Goal: Task Accomplishment & Management: Manage account settings

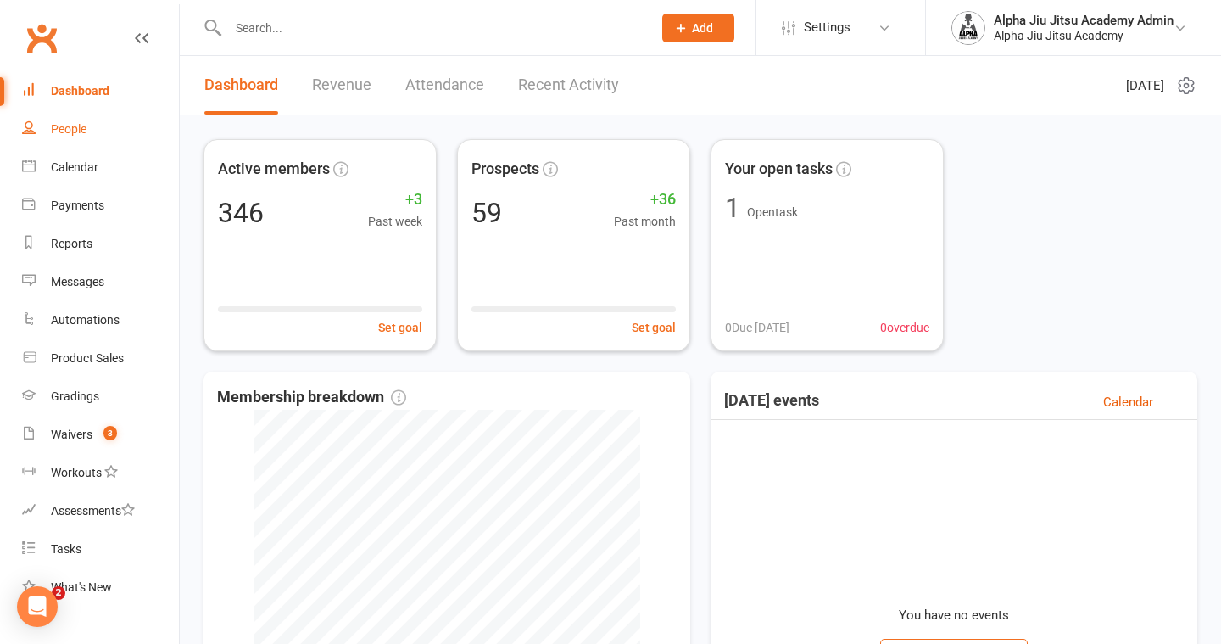
click at [56, 131] on div "People" at bounding box center [69, 129] width 36 height 14
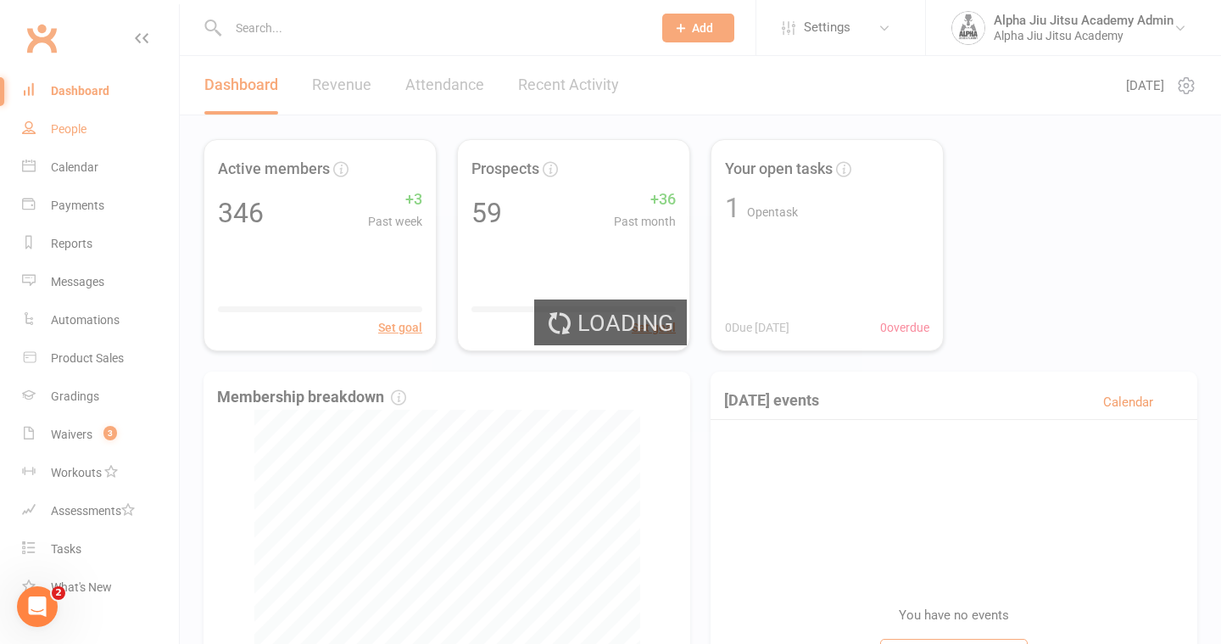
select select "100"
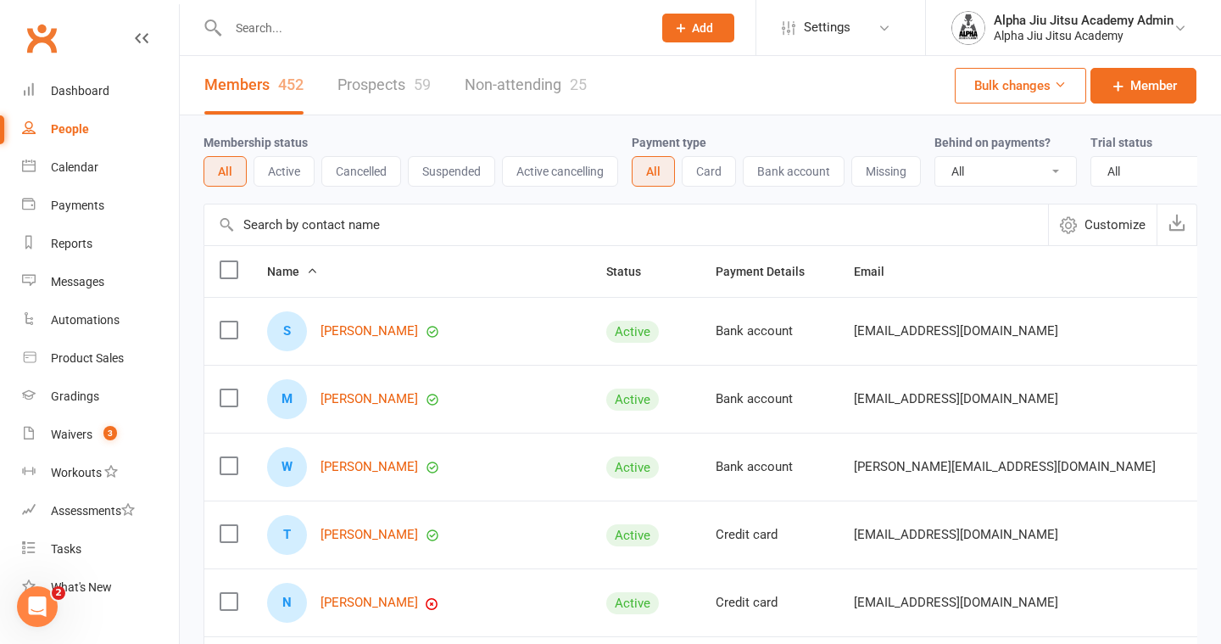
click at [297, 234] on input "text" at bounding box center [626, 224] width 844 height 41
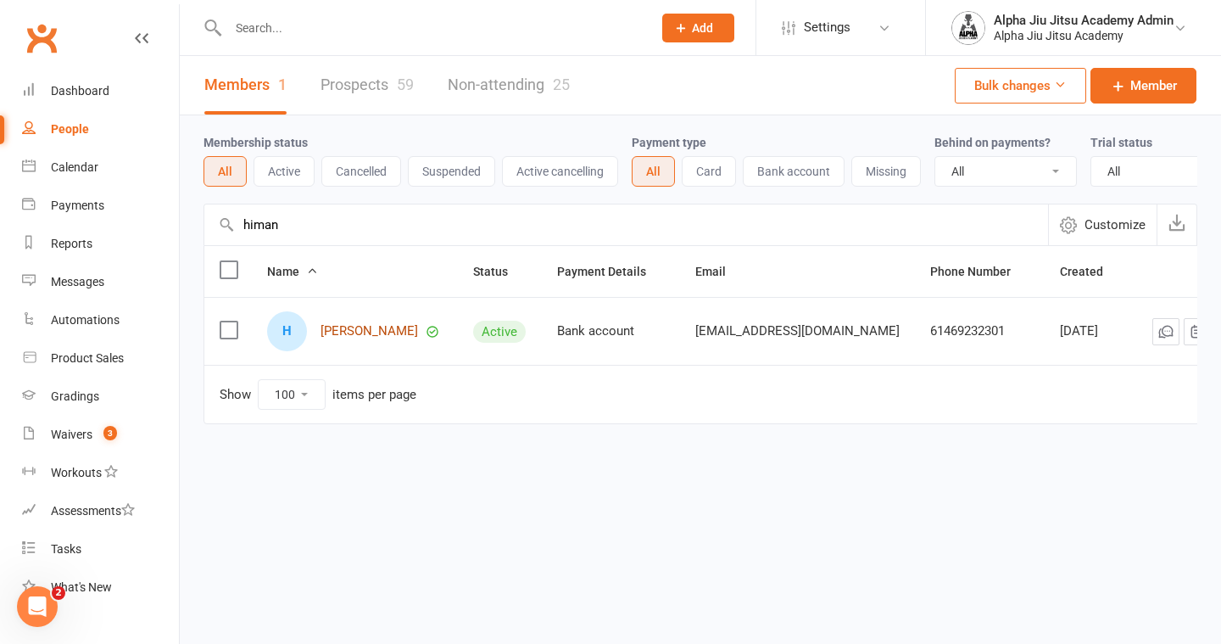
type input "himan"
click at [365, 330] on link "[PERSON_NAME]" at bounding box center [370, 331] width 98 height 14
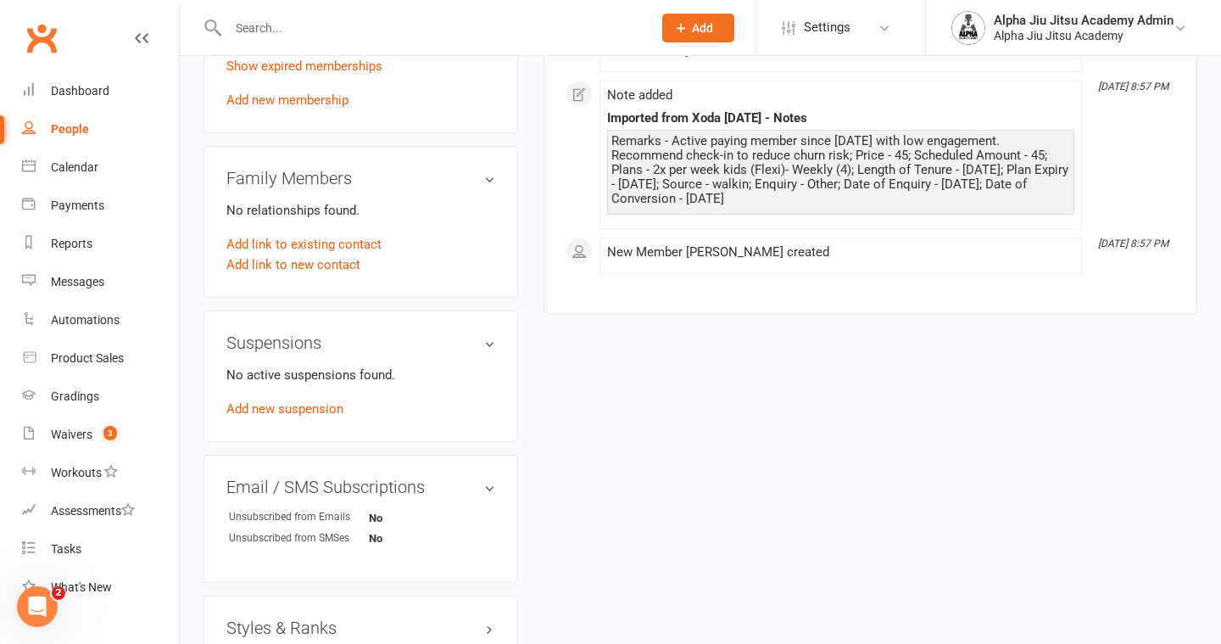
scroll to position [811, 0]
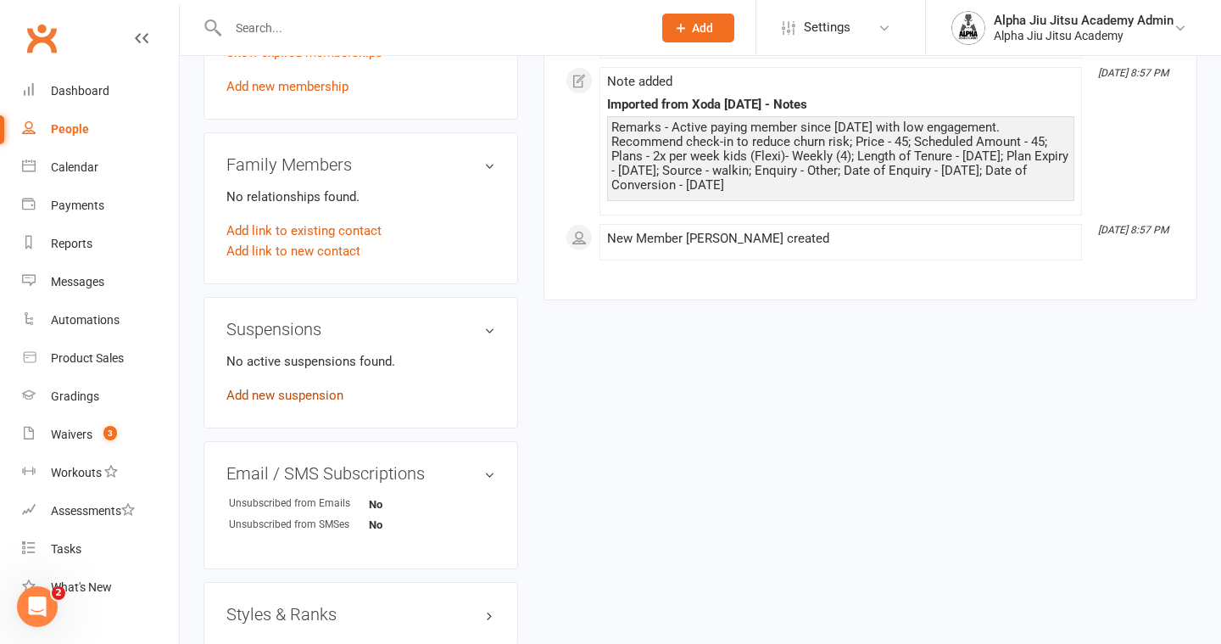
click at [312, 397] on link "Add new suspension" at bounding box center [284, 394] width 117 height 15
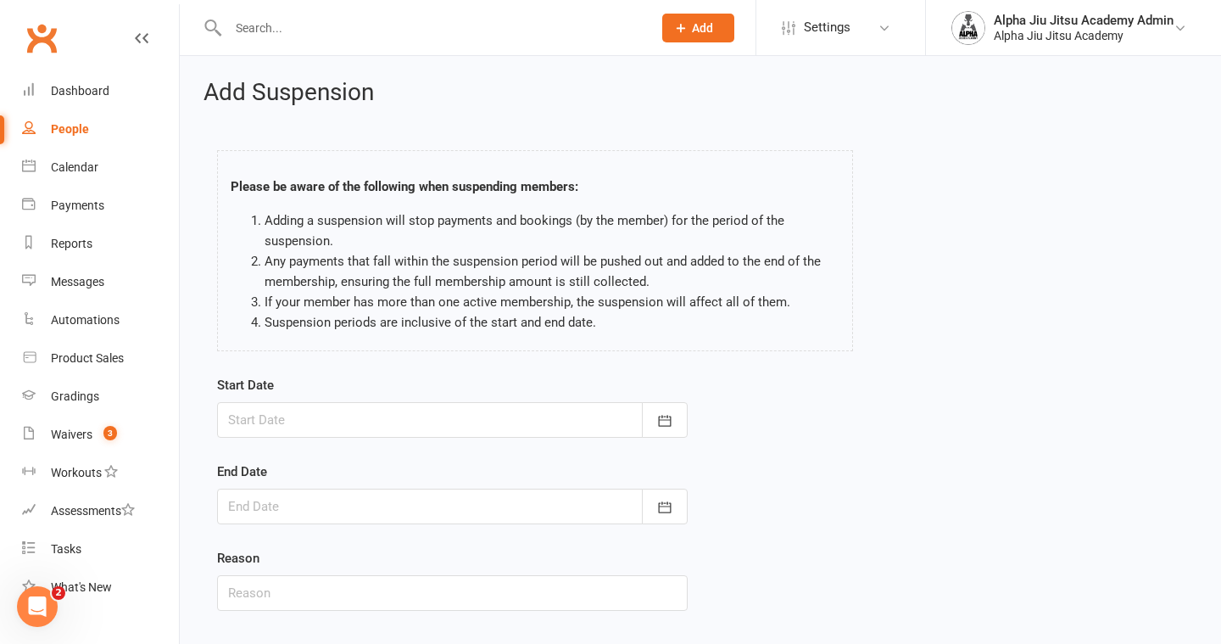
click at [313, 415] on div at bounding box center [452, 420] width 471 height 36
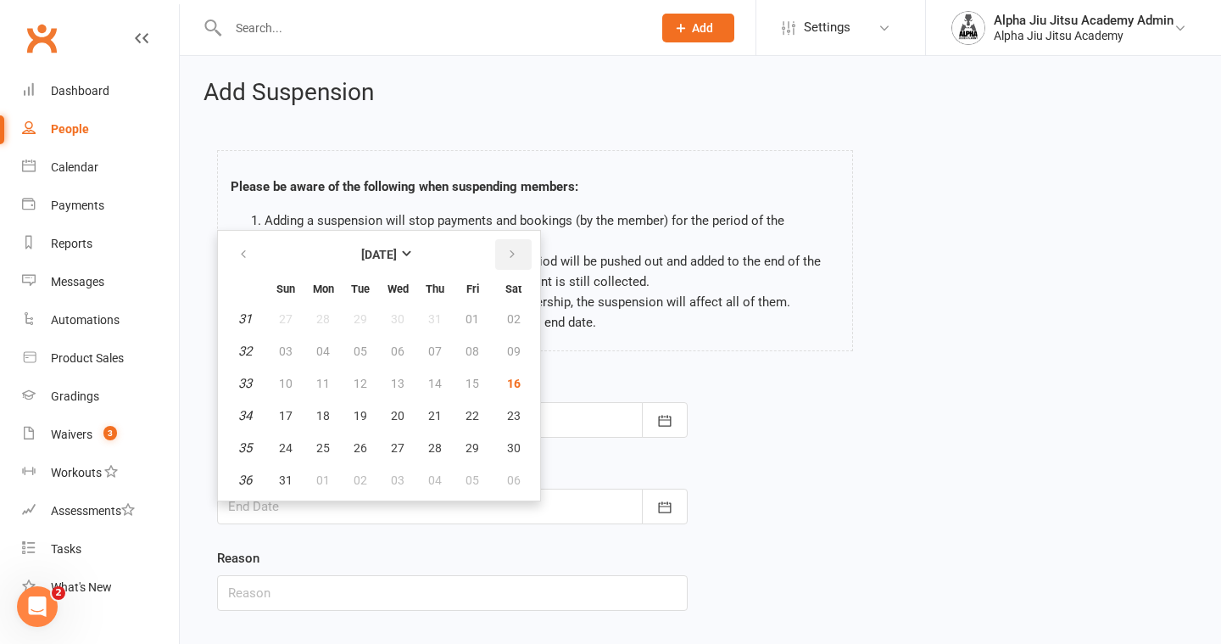
click at [513, 256] on icon "button" at bounding box center [512, 255] width 12 height 14
click at [443, 386] on button "18" at bounding box center [435, 383] width 36 height 31
type input "[DATE]"
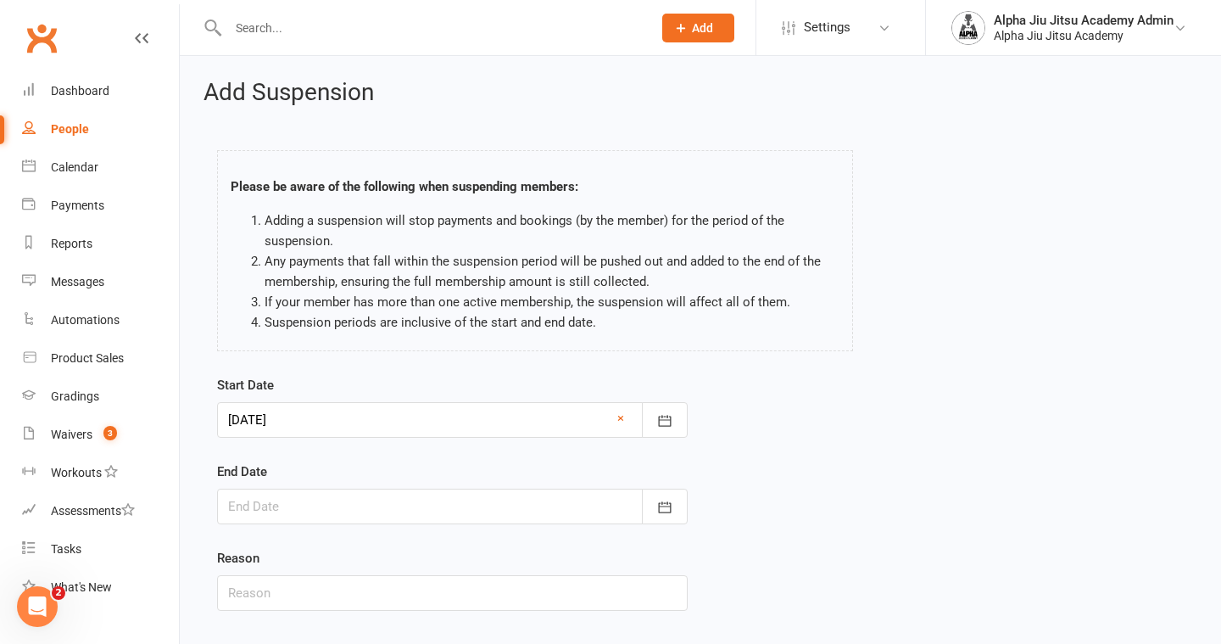
click at [461, 500] on div at bounding box center [452, 506] width 471 height 36
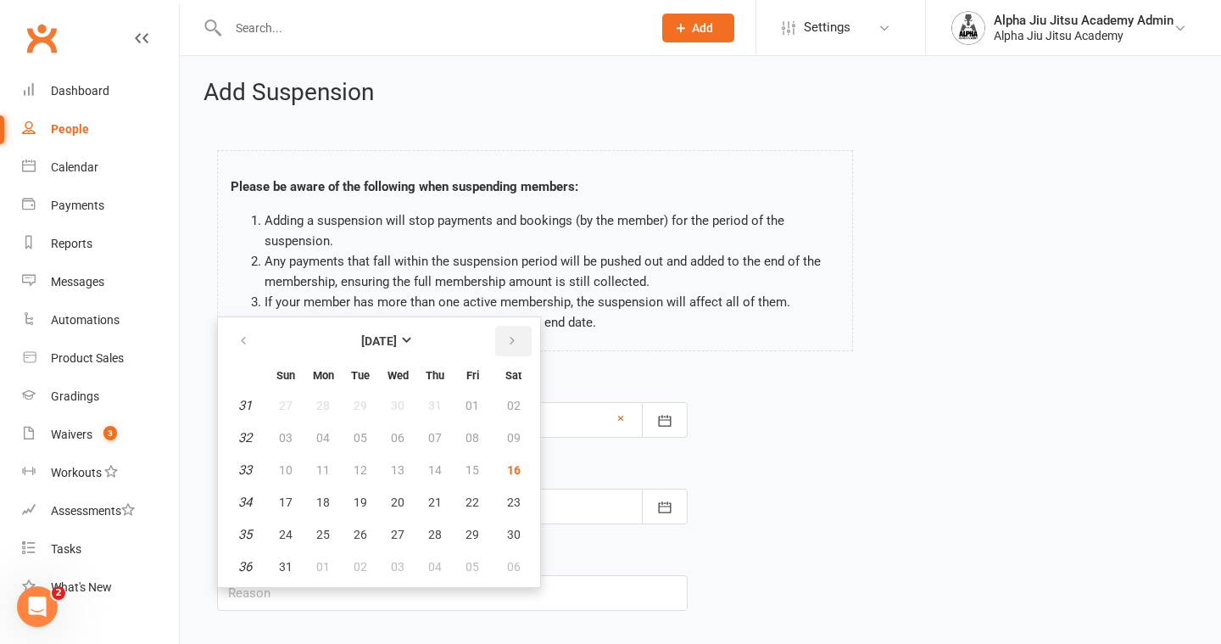
click at [512, 346] on icon "button" at bounding box center [512, 341] width 12 height 14
click at [435, 536] on span "30" at bounding box center [435, 534] width 14 height 14
type input "[DATE]"
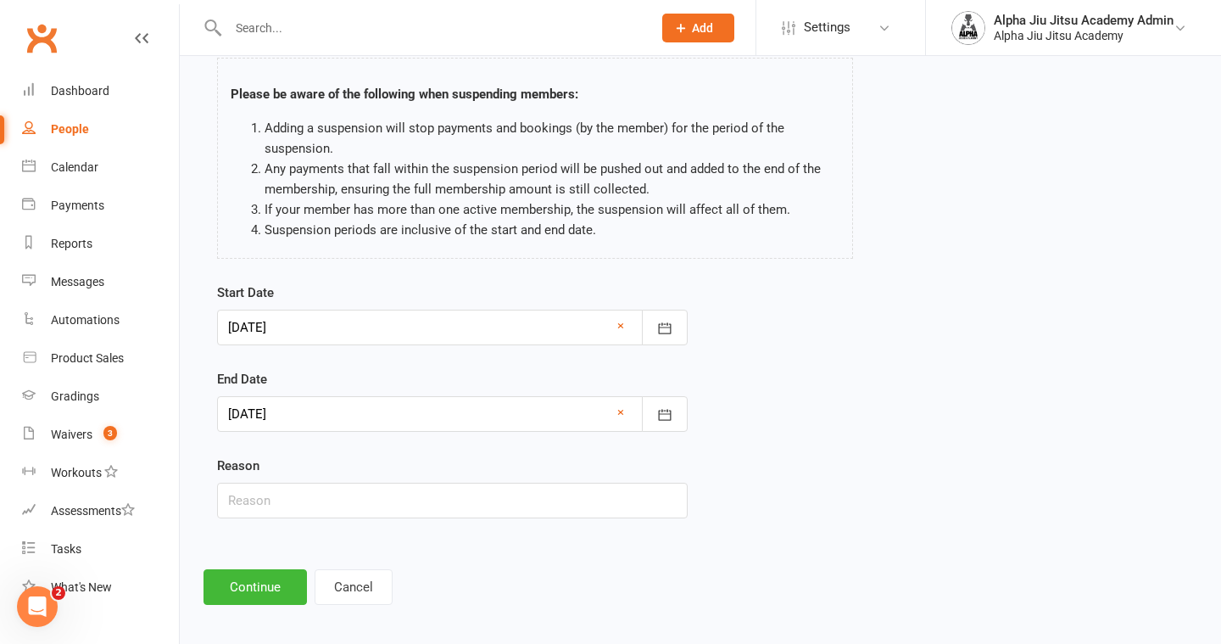
scroll to position [102, 0]
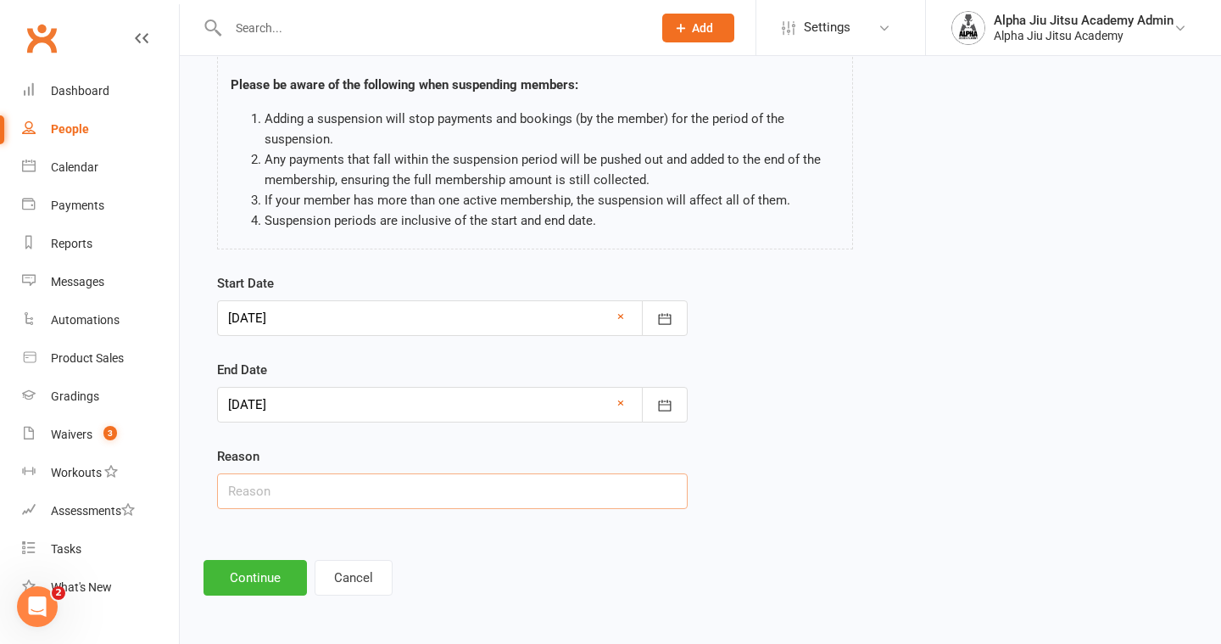
click at [389, 498] on input "text" at bounding box center [452, 491] width 471 height 36
type input "Holiday"
click at [259, 566] on button "Continue" at bounding box center [254, 578] width 103 height 36
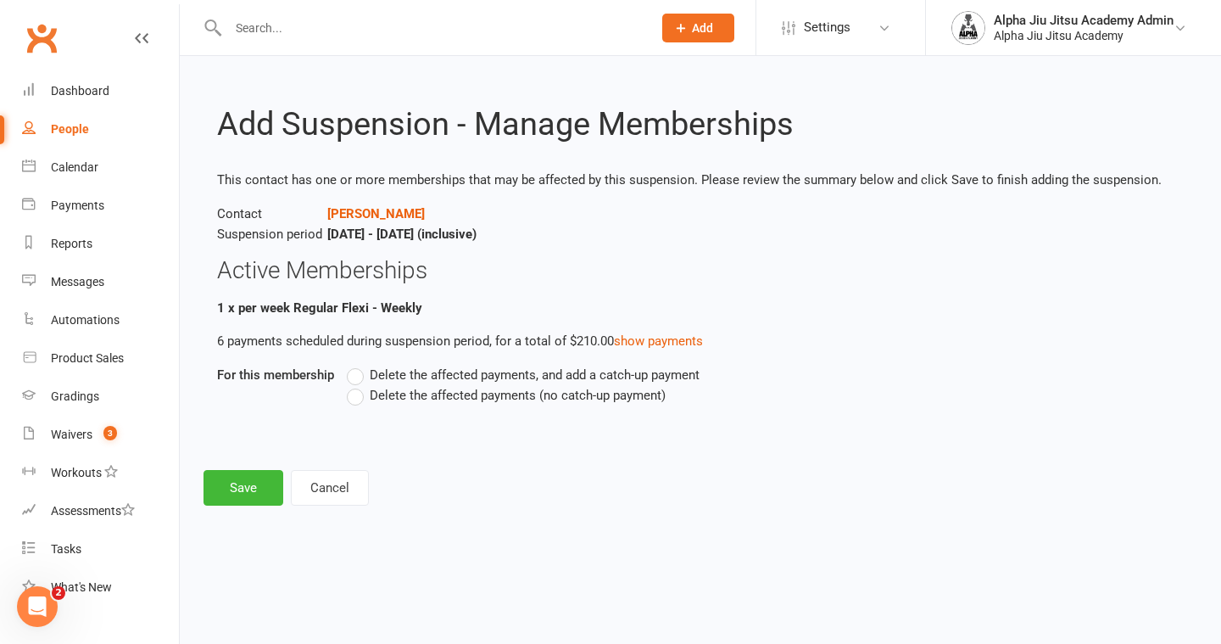
click at [359, 401] on label "Delete the affected payments (no catch-up payment)" at bounding box center [506, 395] width 319 height 20
click at [358, 385] on input "Delete the affected payments (no catch-up payment)" at bounding box center [352, 385] width 11 height 0
click at [248, 493] on button "Save" at bounding box center [243, 488] width 80 height 36
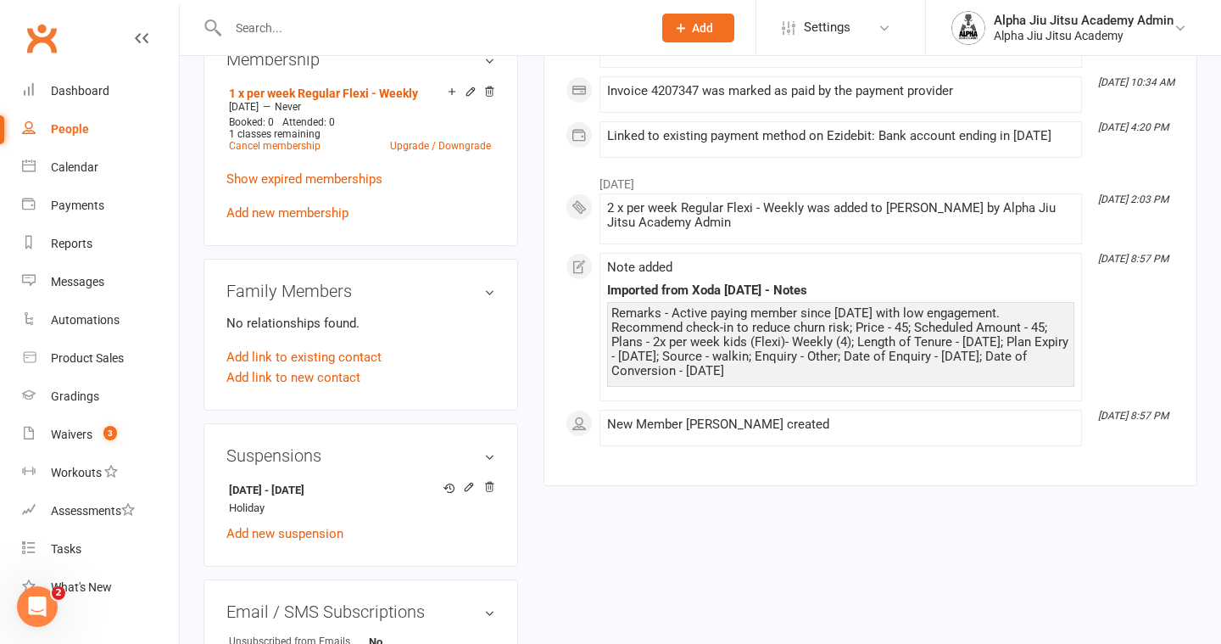
scroll to position [702, 0]
